Goal: Task Accomplishment & Management: Manage account settings

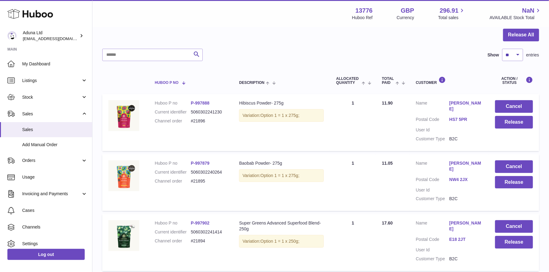
scroll to position [123, 0]
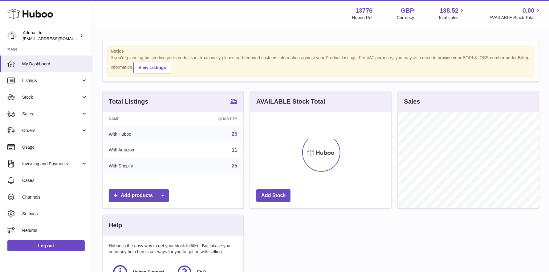
scroll to position [96, 141]
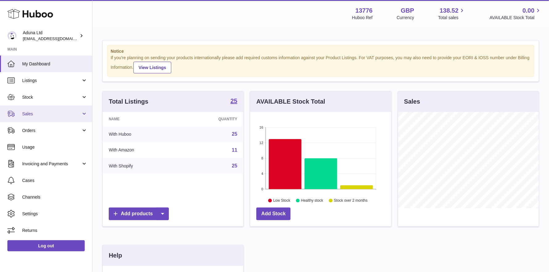
click at [64, 113] on span "Sales" at bounding box center [51, 114] width 59 height 6
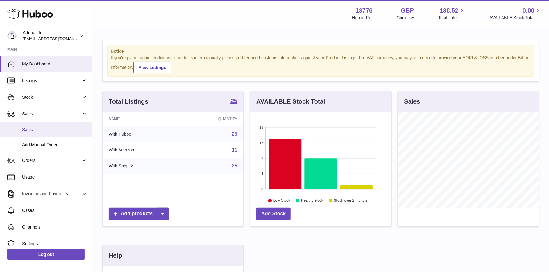
click at [44, 129] on span "Sales" at bounding box center [54, 130] width 65 height 6
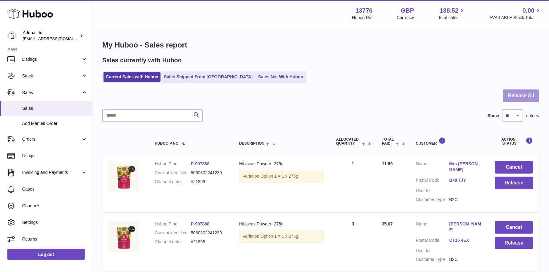
click at [522, 92] on button "Release All" at bounding box center [521, 95] width 36 height 13
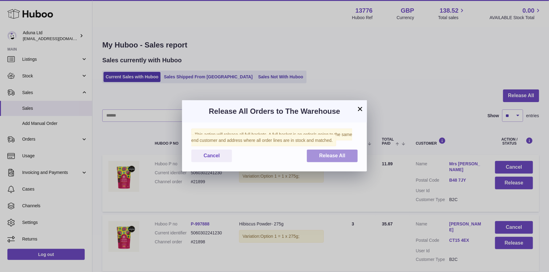
click at [334, 155] on span "Release All" at bounding box center [332, 155] width 26 height 5
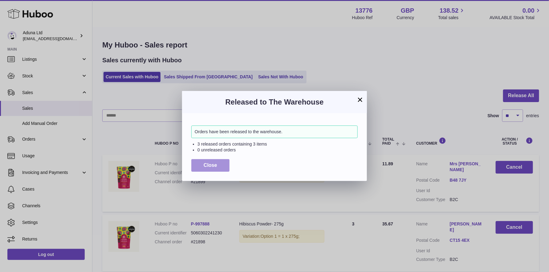
click at [211, 163] on span "Close" at bounding box center [211, 164] width 14 height 5
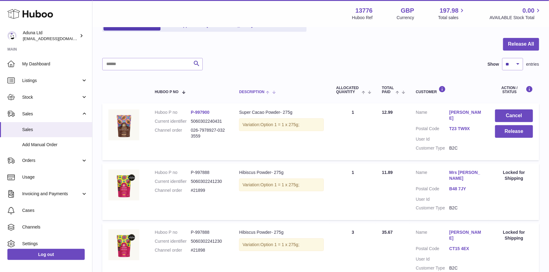
scroll to position [62, 0]
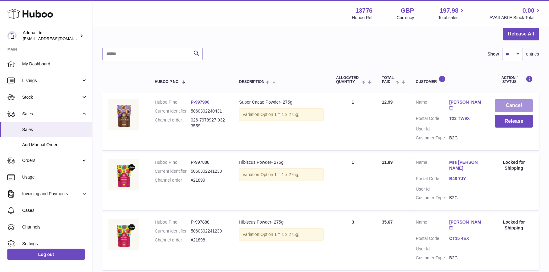
click at [505, 106] on button "Cancel" at bounding box center [514, 105] width 38 height 13
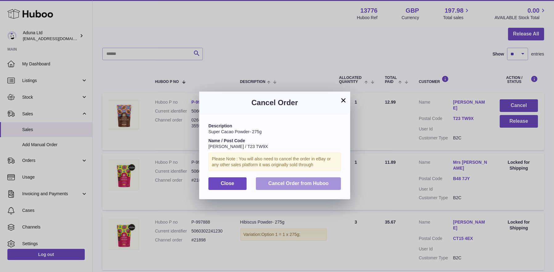
click at [292, 182] on span "Cancel Order from Huboo" at bounding box center [298, 183] width 60 height 5
